Goal: Task Accomplishment & Management: Manage account settings

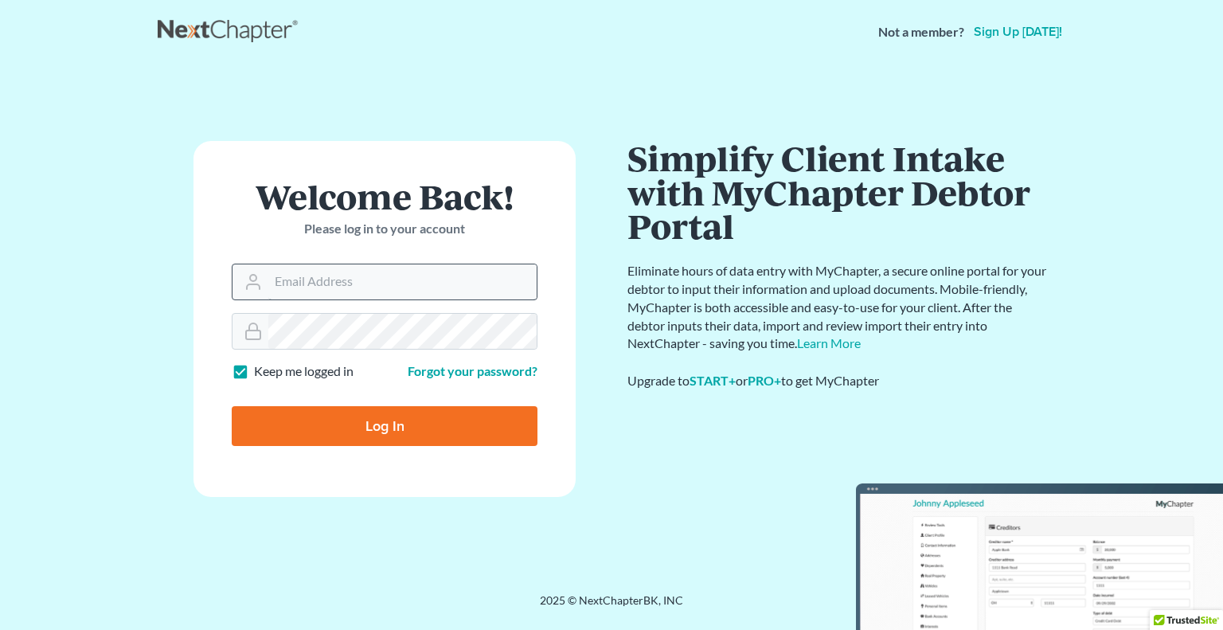
click at [309, 281] on input "Email Address" at bounding box center [402, 281] width 268 height 35
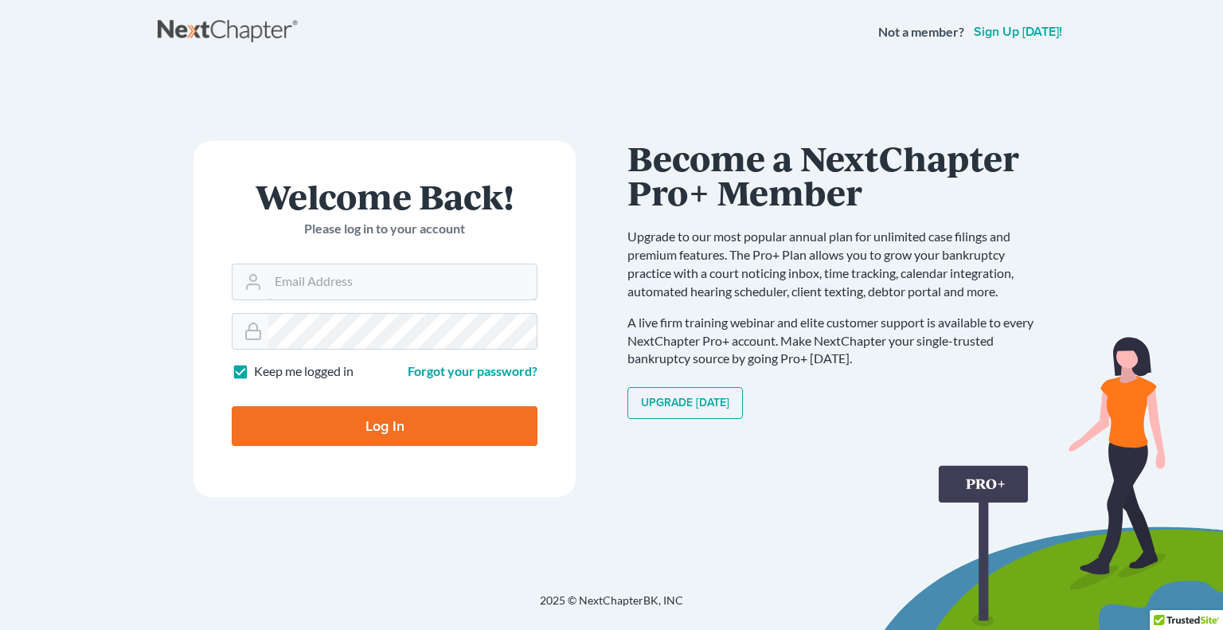
type input "[PERSON_NAME][EMAIL_ADDRESS][DOMAIN_NAME]"
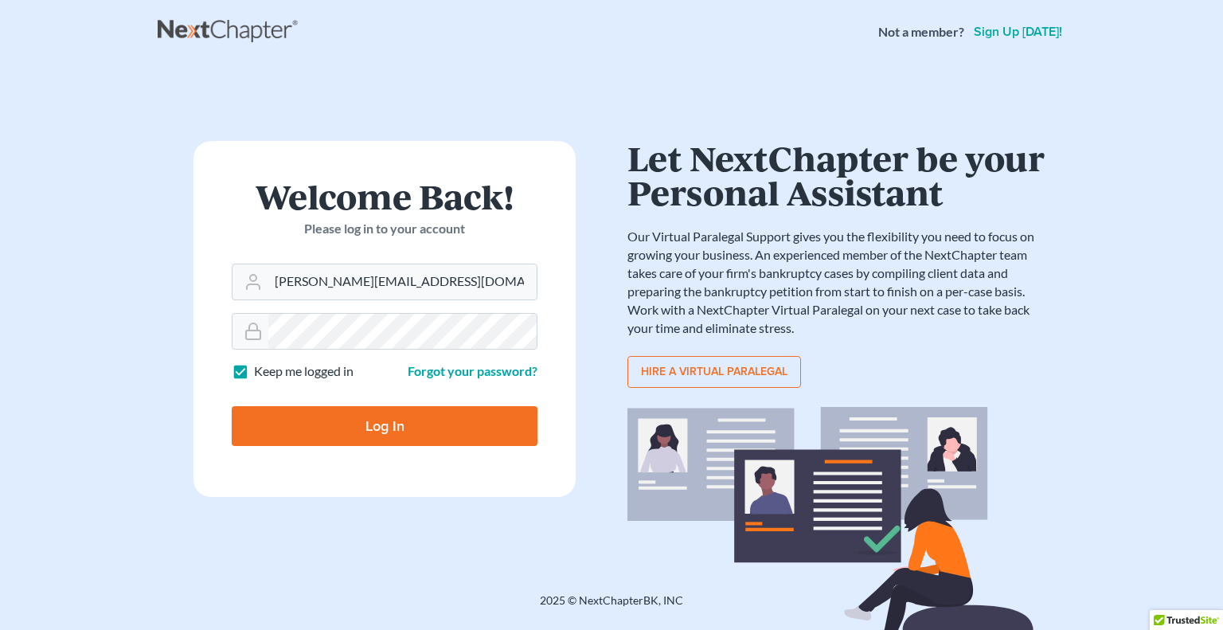
click at [395, 432] on input "Log In" at bounding box center [385, 426] width 306 height 40
type input "Thinking..."
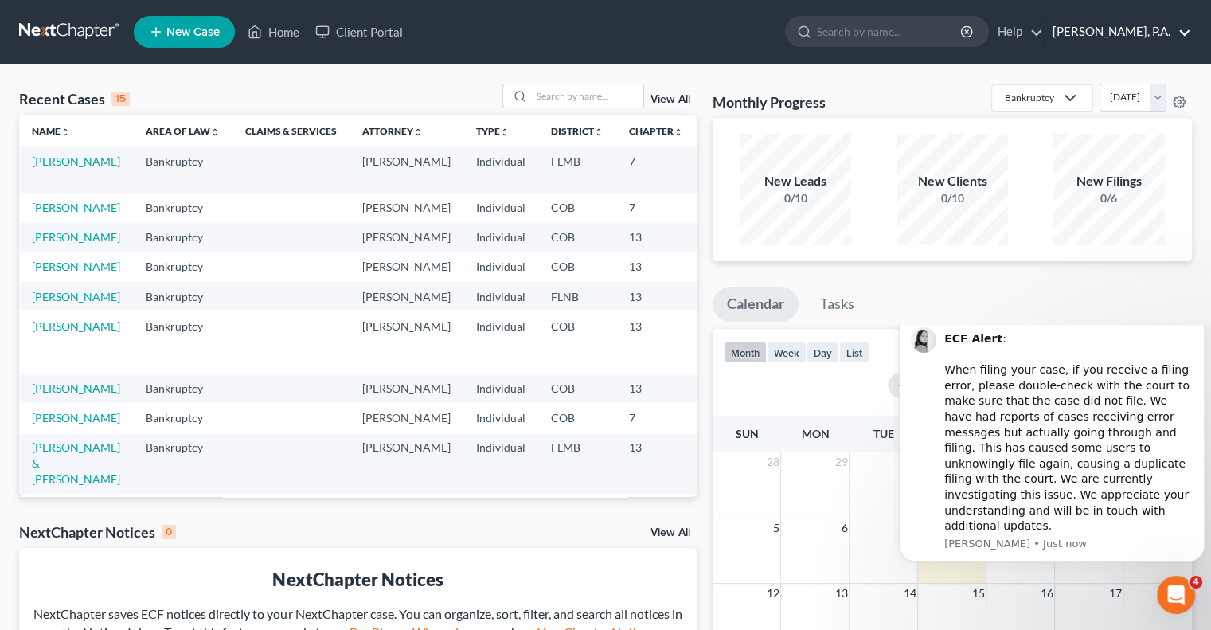
click at [1181, 28] on link "[PERSON_NAME], P.A." at bounding box center [1118, 32] width 146 height 29
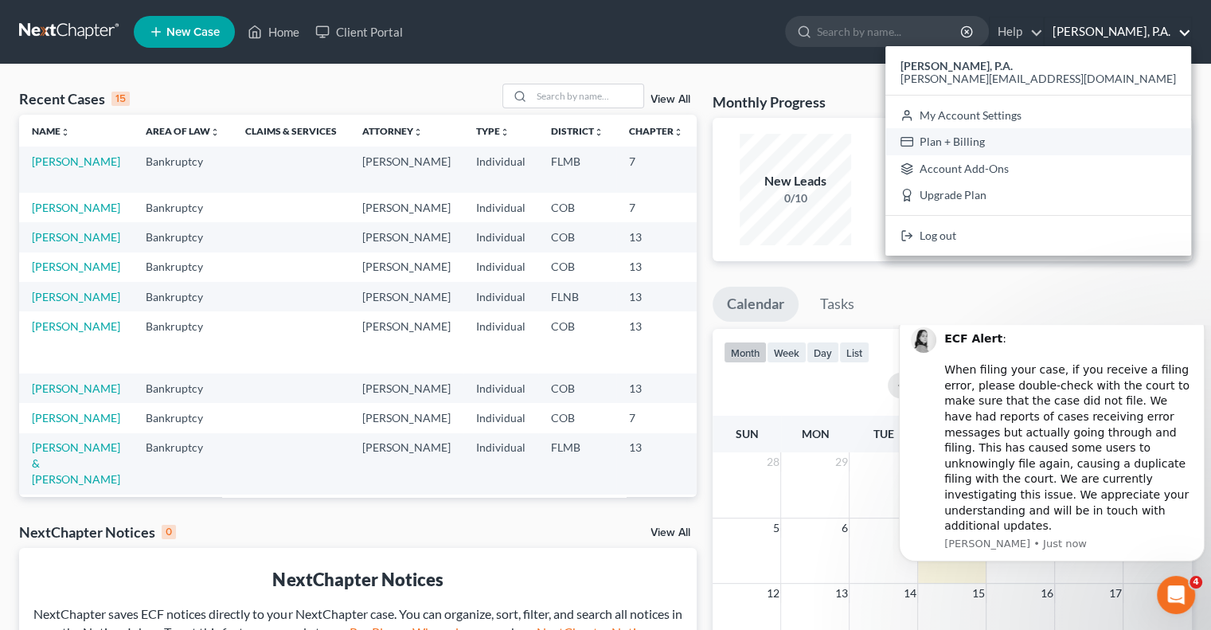
click at [1077, 139] on link "Plan + Billing" at bounding box center [1038, 141] width 306 height 27
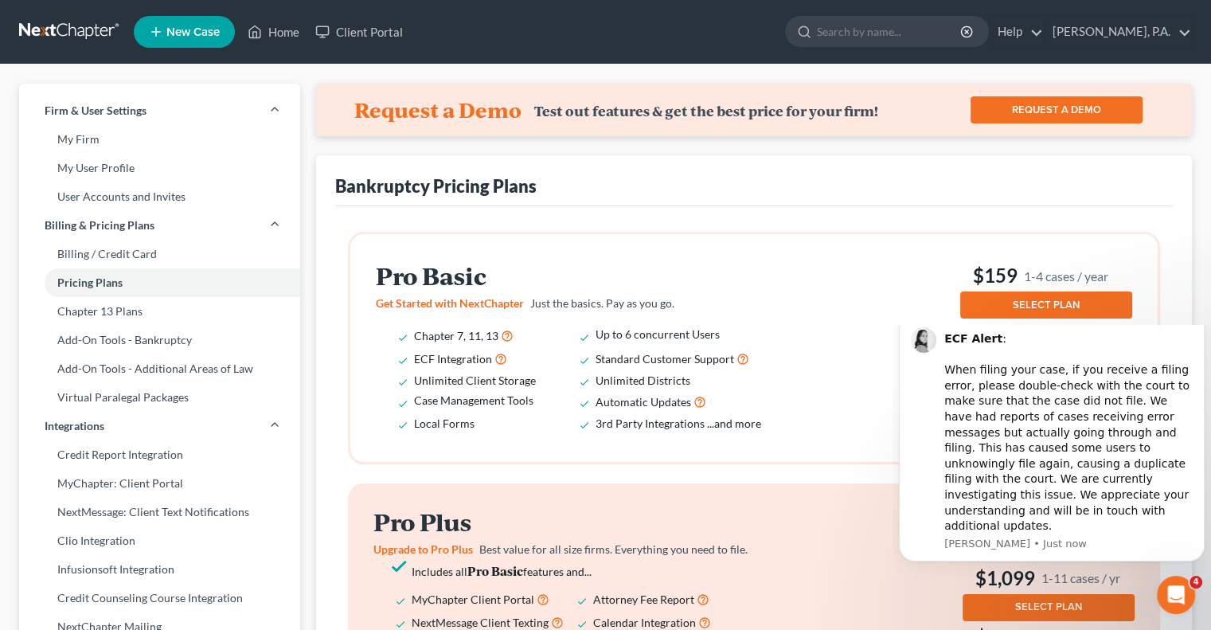
click at [771, 280] on h2 "Pro Basic" at bounding box center [580, 276] width 408 height 26
click at [873, 314] on div "Pro Basic Get Started with NextChapter Just the basics. Pay as you go. Chapter …" at bounding box center [754, 348] width 756 height 177
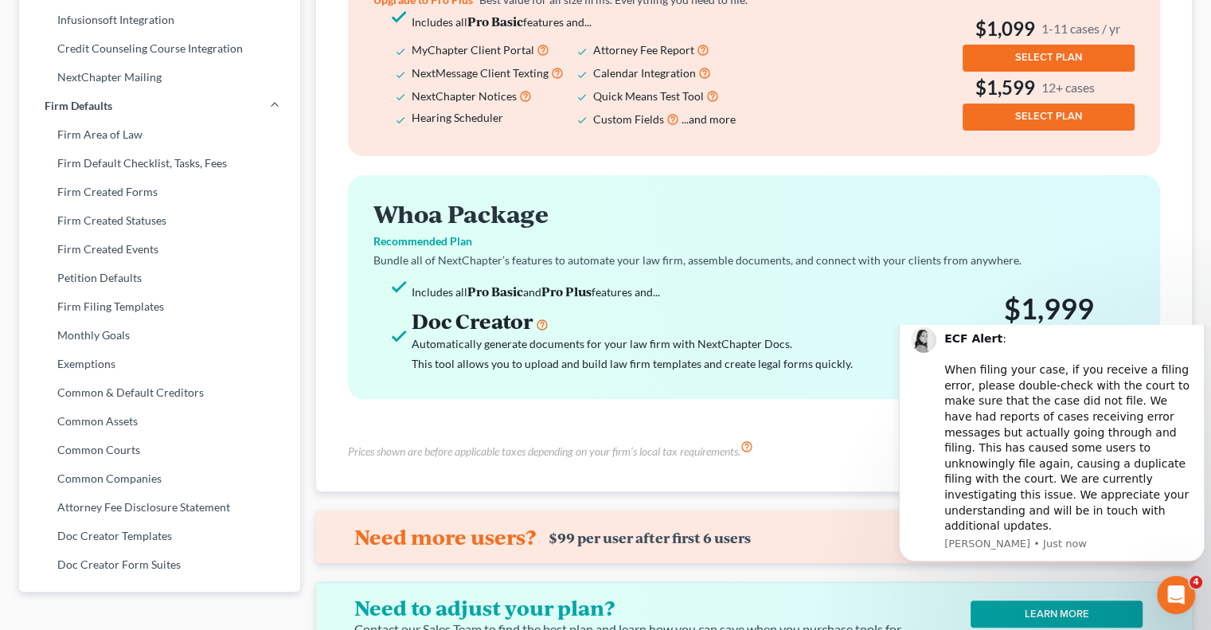
scroll to position [563, 0]
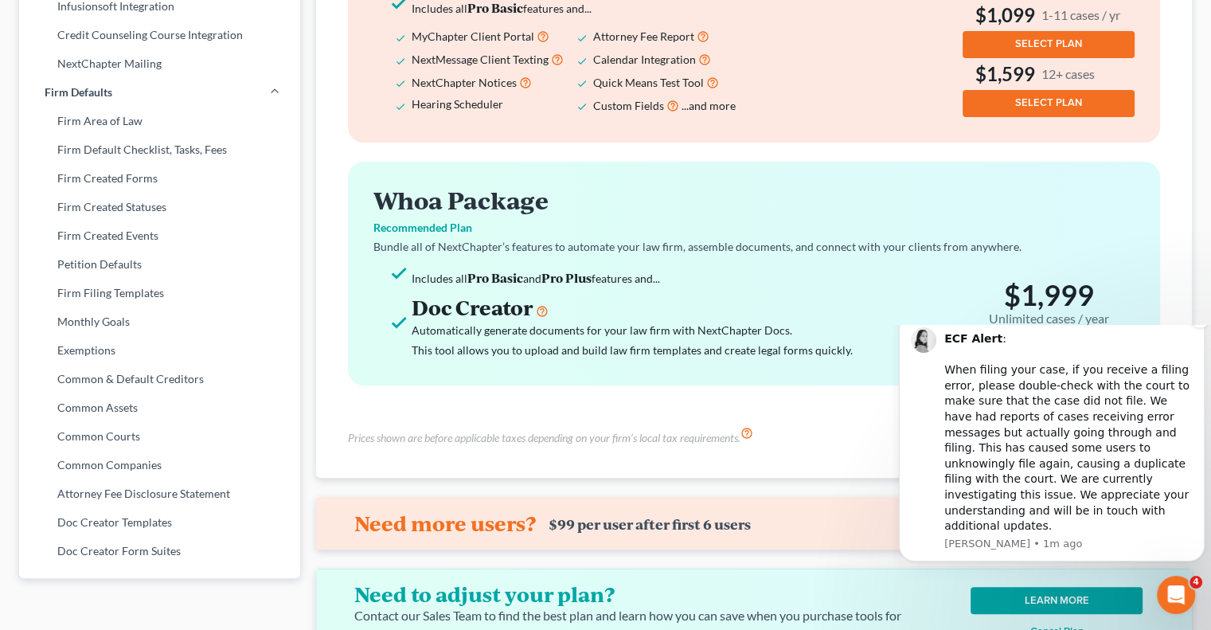
click at [1084, 499] on div "ECF Alert : ​ When filing your case, if you receive a filing error, please doub…" at bounding box center [1068, 432] width 248 height 203
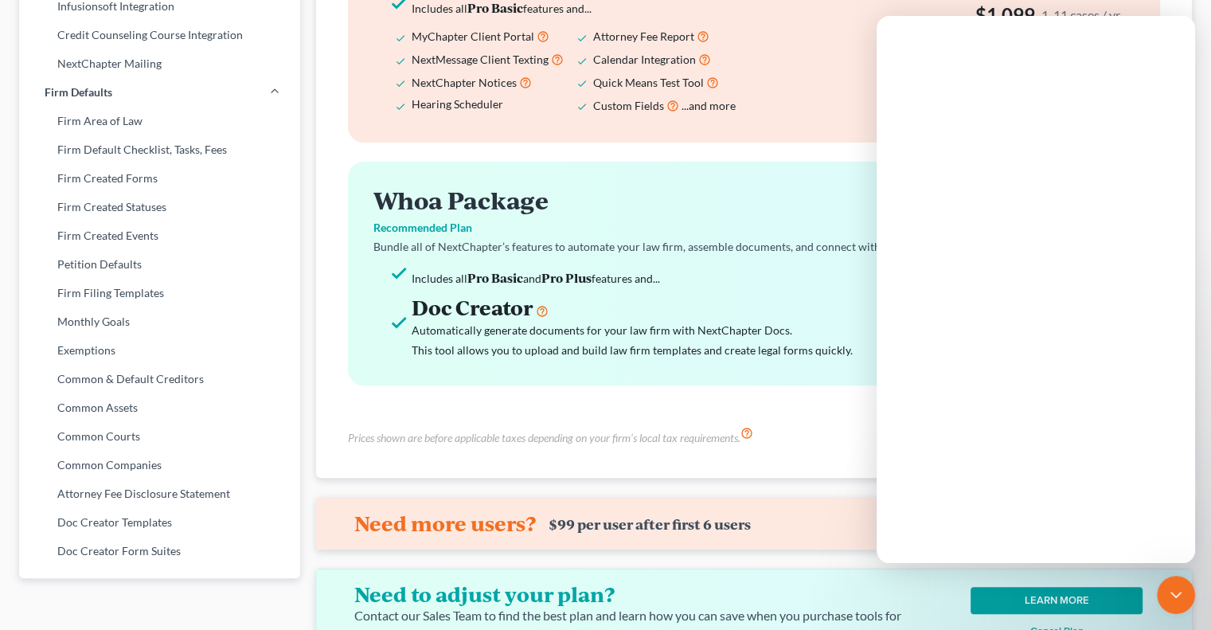
scroll to position [0, 0]
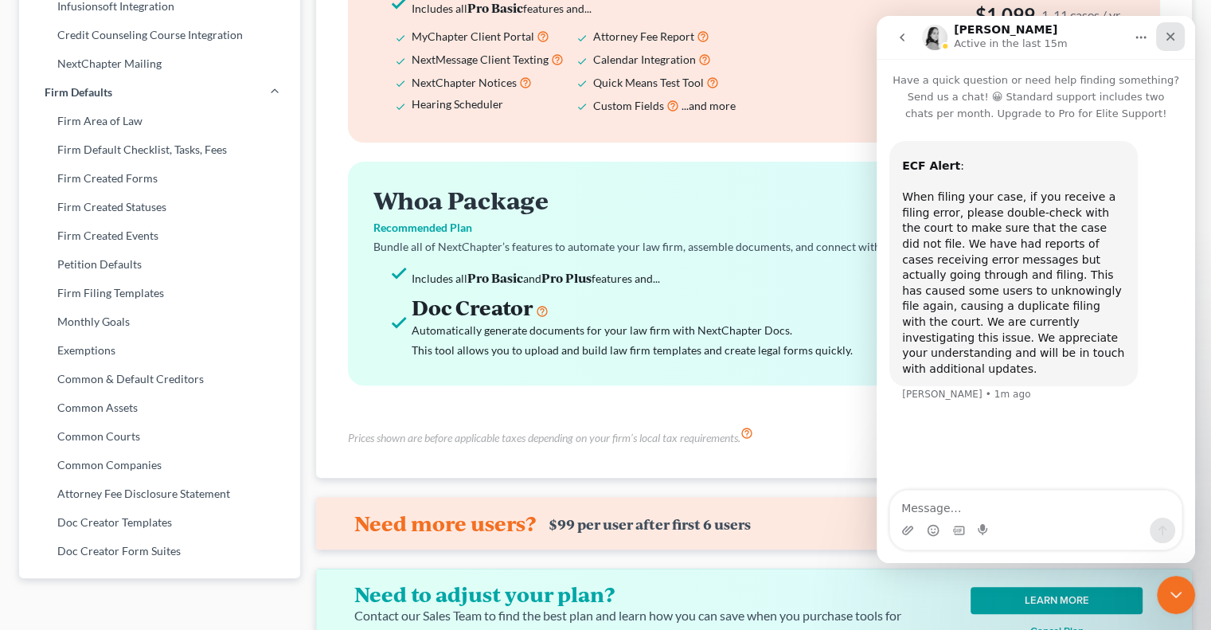
click at [1173, 33] on icon "Close" at bounding box center [1170, 37] width 9 height 9
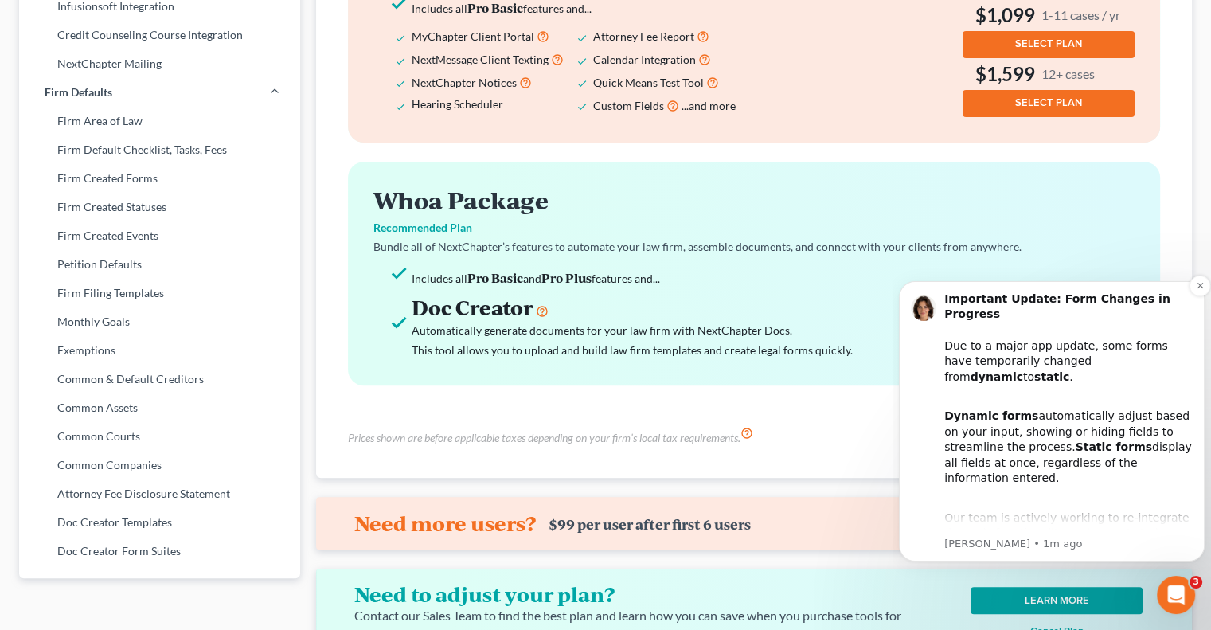
click at [1096, 357] on div "Important Update: Form Changes in Progress Due to a major app update, some form…" at bounding box center [1068, 447] width 248 height 312
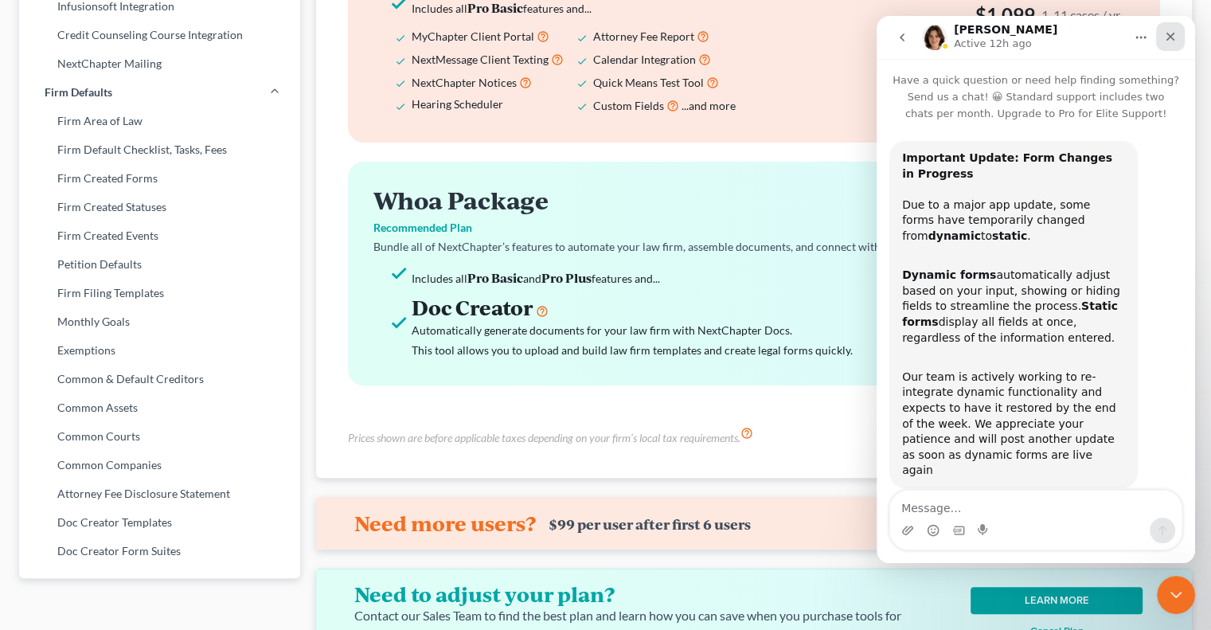
click at [1170, 34] on icon "Close" at bounding box center [1170, 36] width 13 height 13
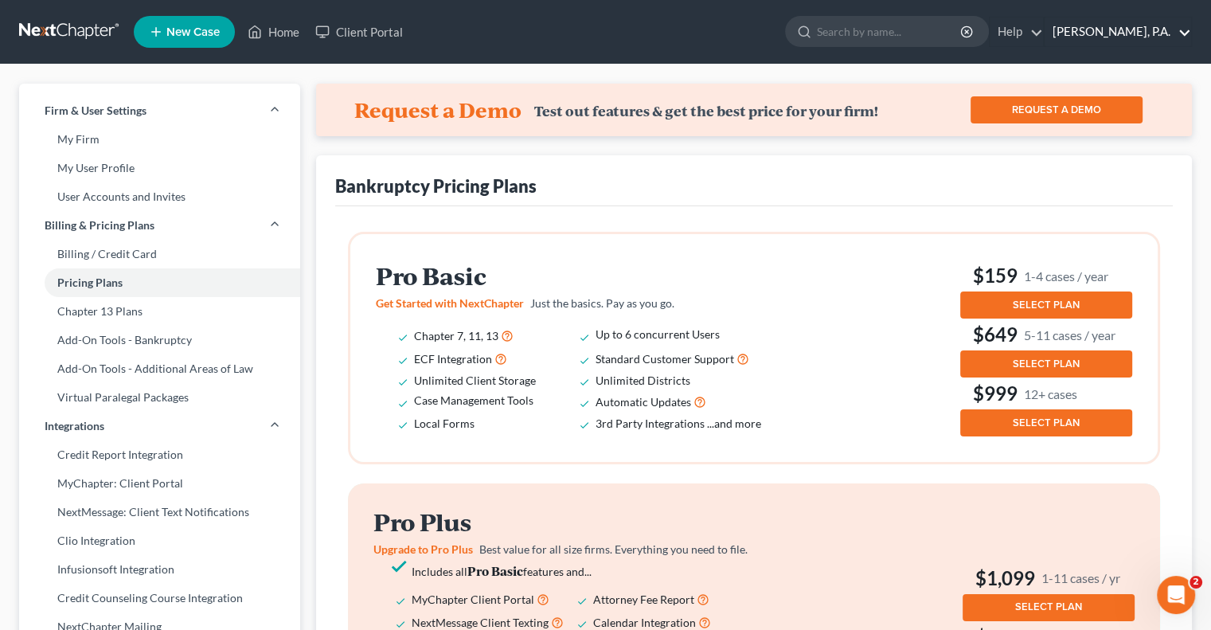
click at [1156, 25] on link "[PERSON_NAME], P.A." at bounding box center [1118, 32] width 146 height 29
